Goal: Find specific page/section: Find specific page/section

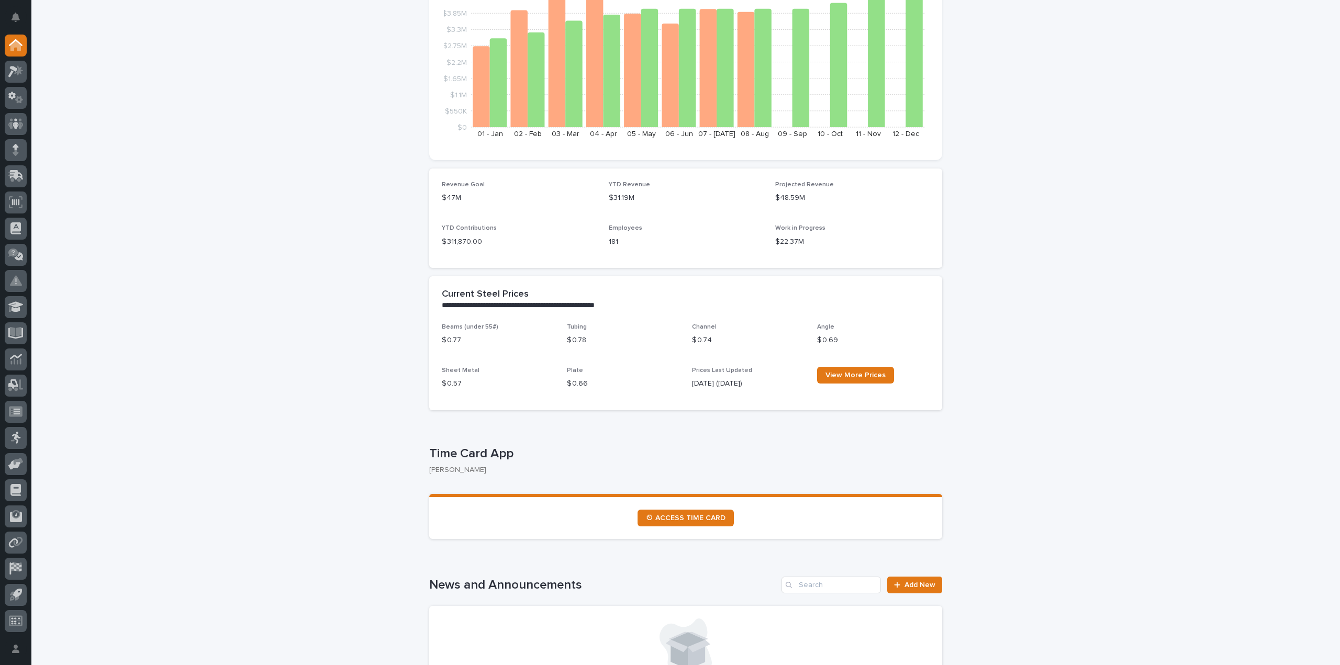
scroll to position [262, 0]
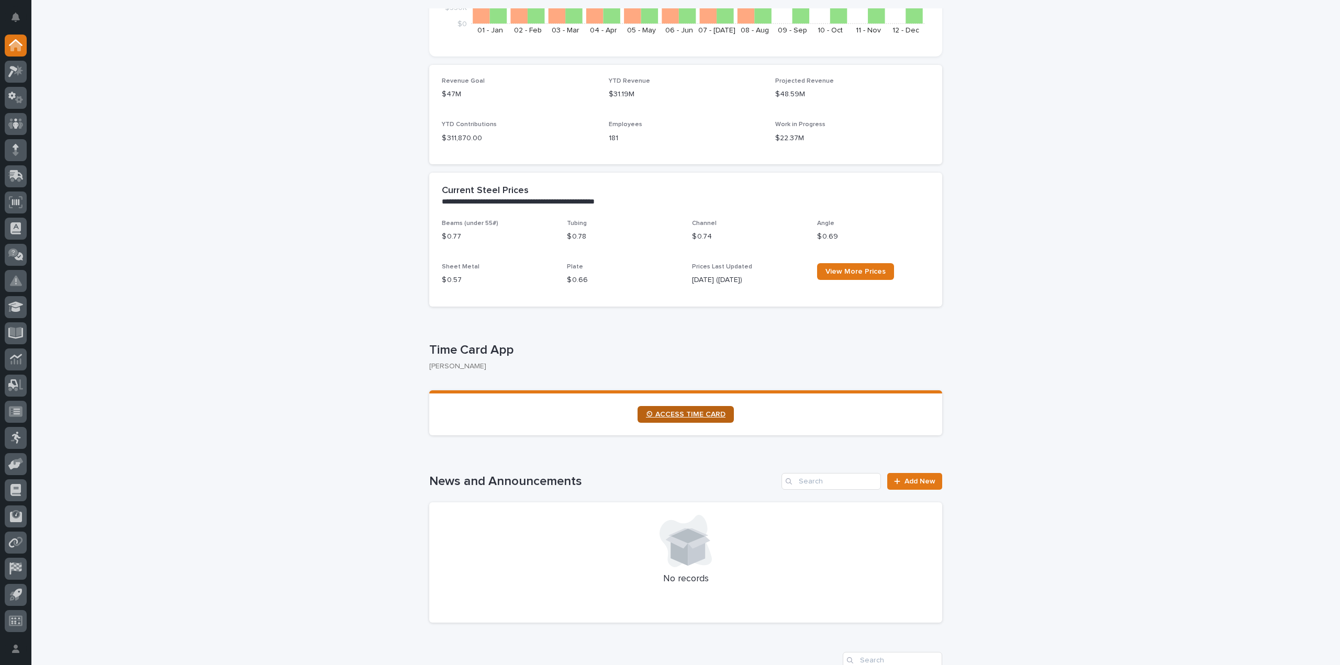
click at [680, 416] on span "⏲ ACCESS TIME CARD" at bounding box center [686, 414] width 80 height 7
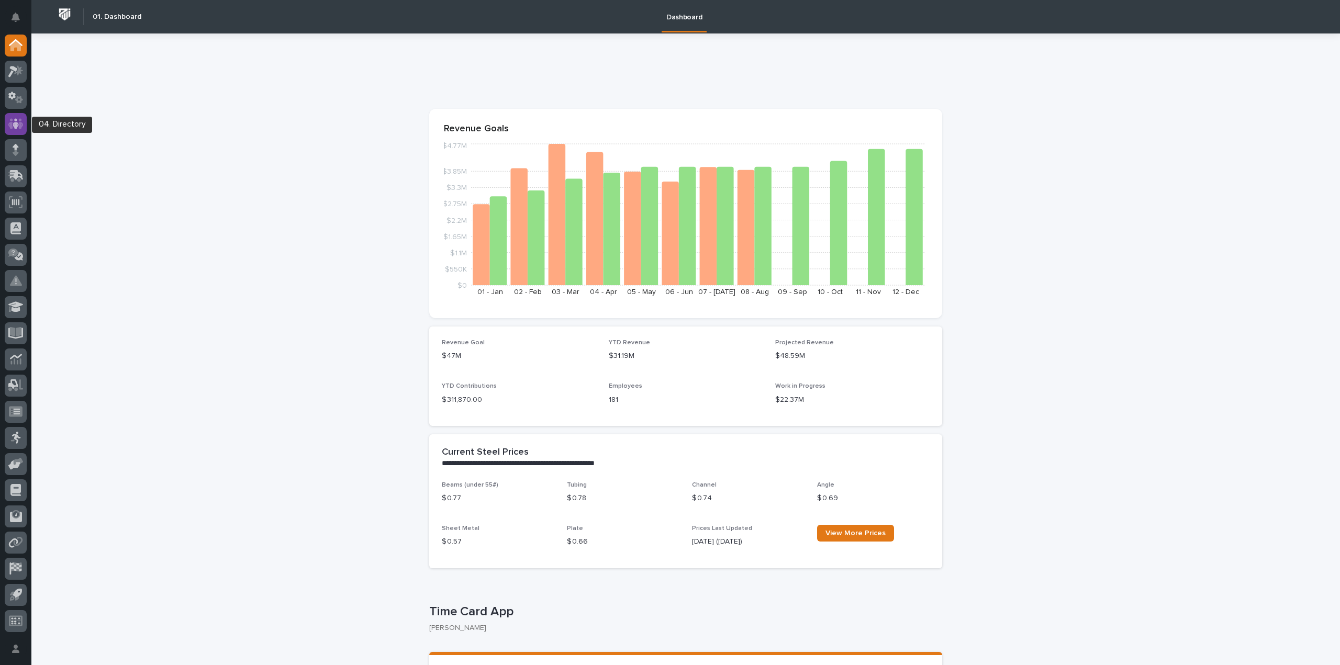
click at [24, 125] on div at bounding box center [16, 124] width 22 height 22
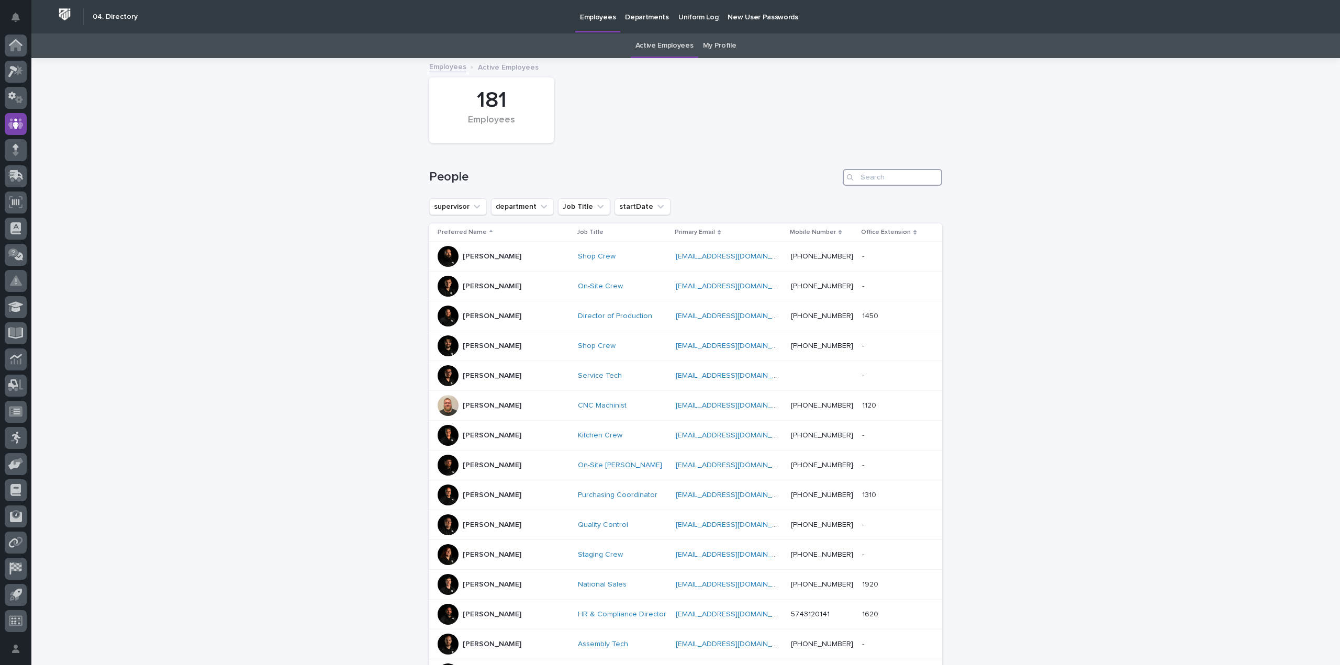
click at [891, 173] on input "Search" at bounding box center [892, 177] width 99 height 17
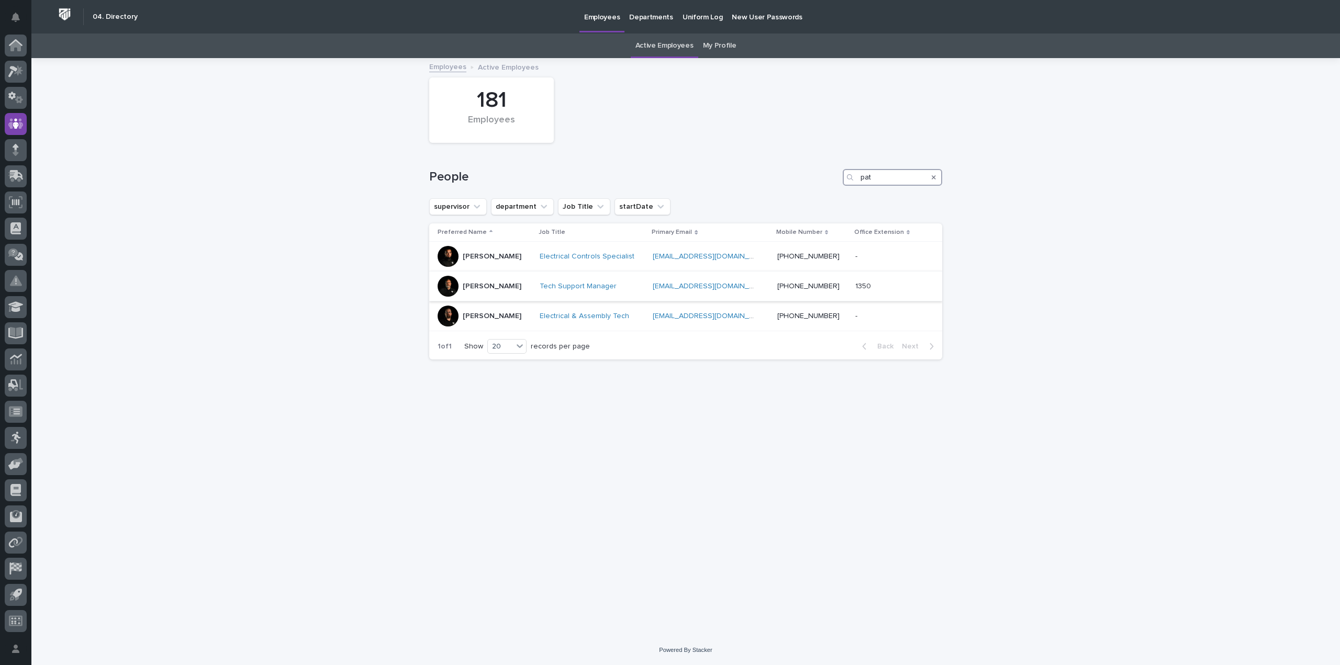
type input "pat"
click at [530, 286] on div "[PERSON_NAME]" at bounding box center [485, 286] width 94 height 21
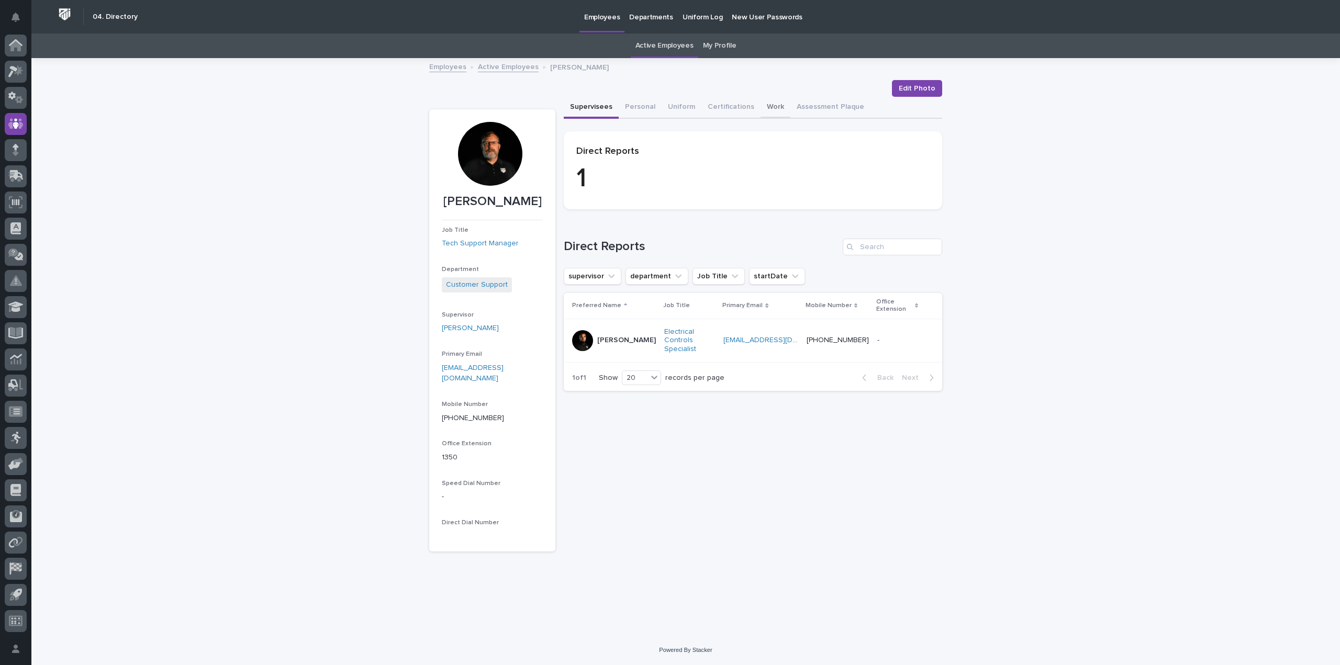
click at [770, 109] on button "Work" at bounding box center [776, 108] width 30 height 22
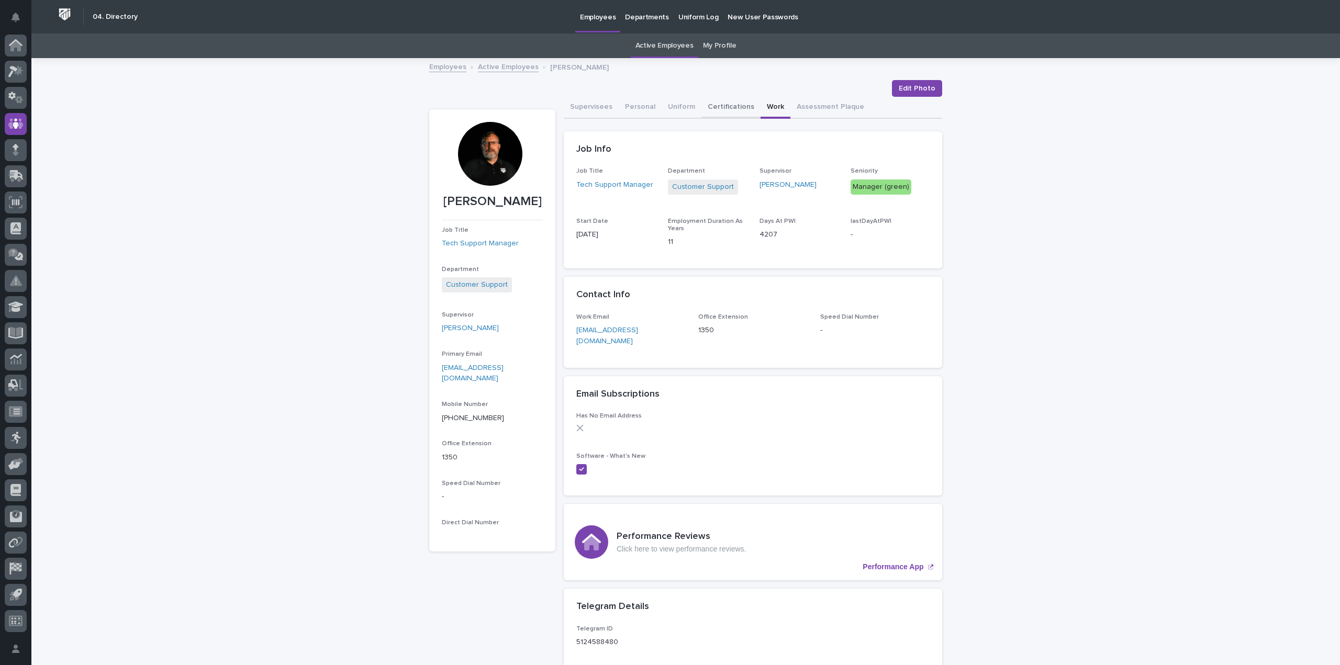
click at [724, 113] on button "Certifications" at bounding box center [730, 108] width 59 height 22
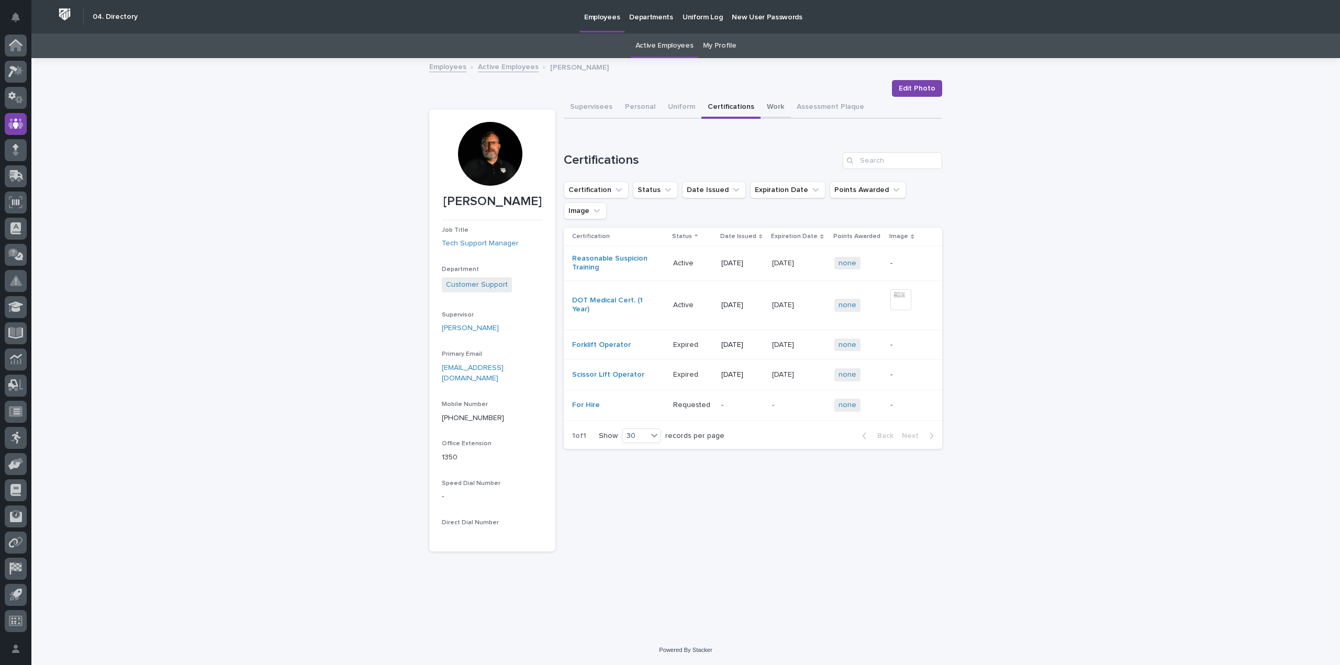
click at [770, 107] on button "Work" at bounding box center [776, 108] width 30 height 22
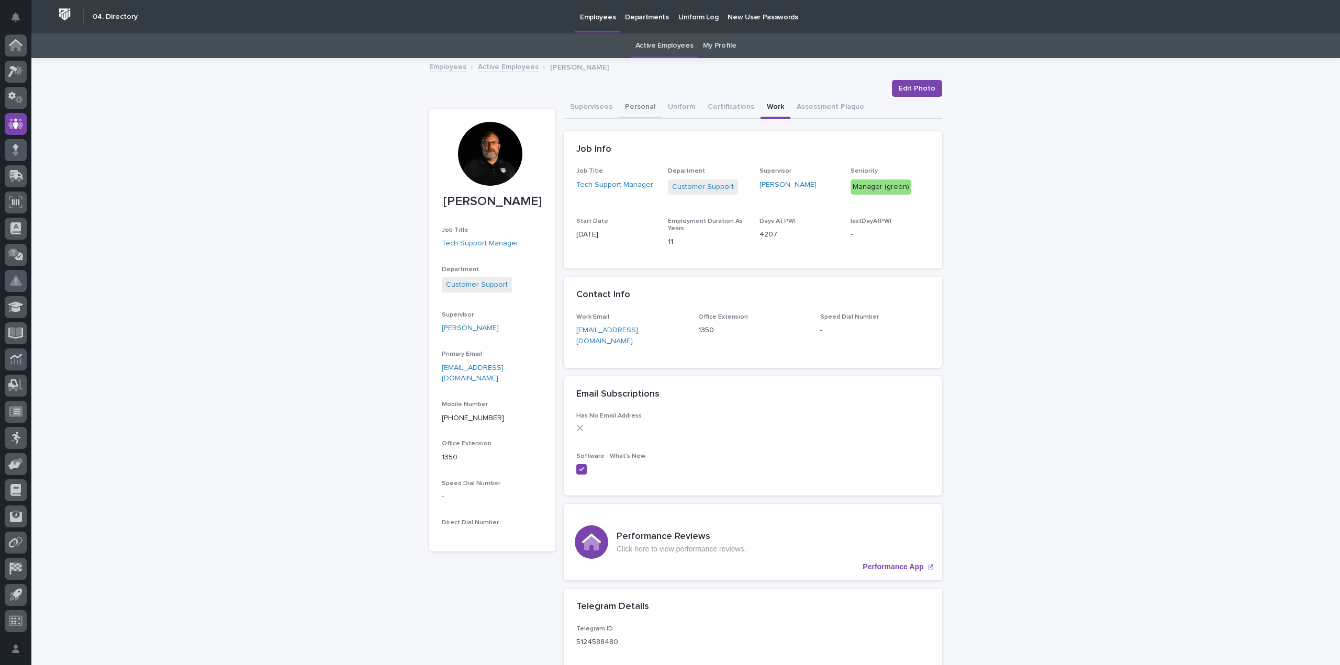
click at [631, 103] on button "Personal" at bounding box center [640, 108] width 43 height 22
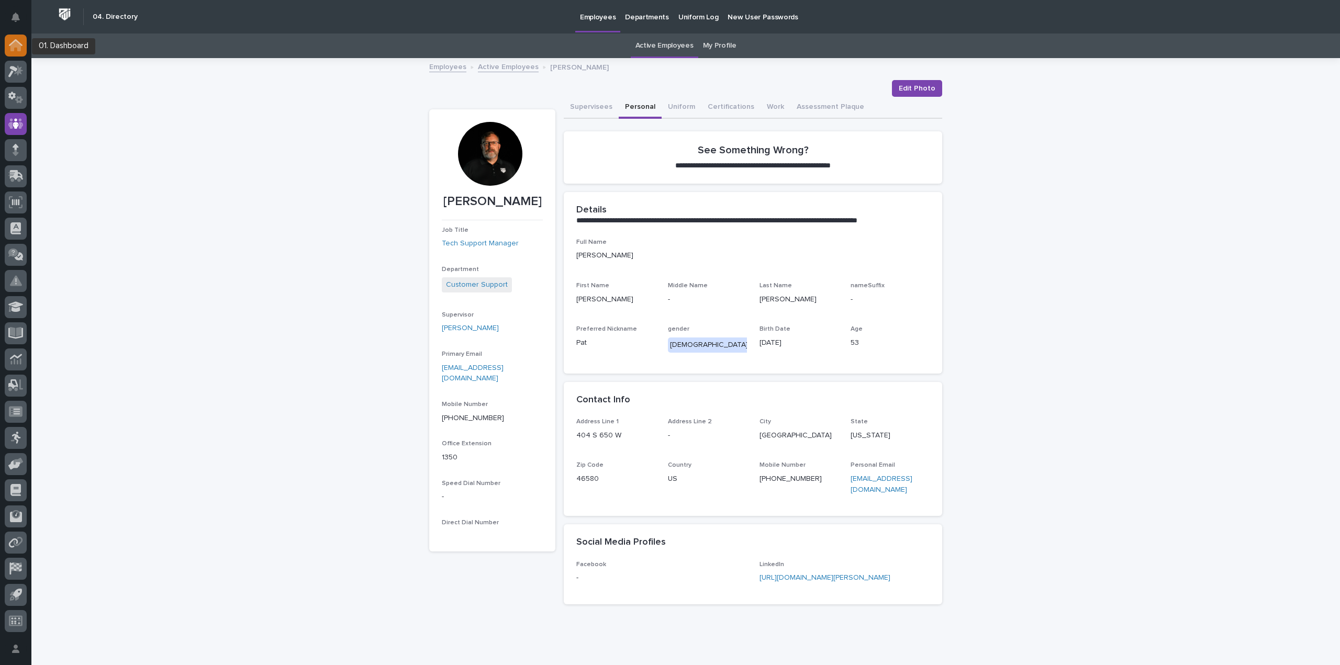
click at [23, 43] on div at bounding box center [16, 46] width 22 height 22
